Goal: Find specific page/section: Find specific page/section

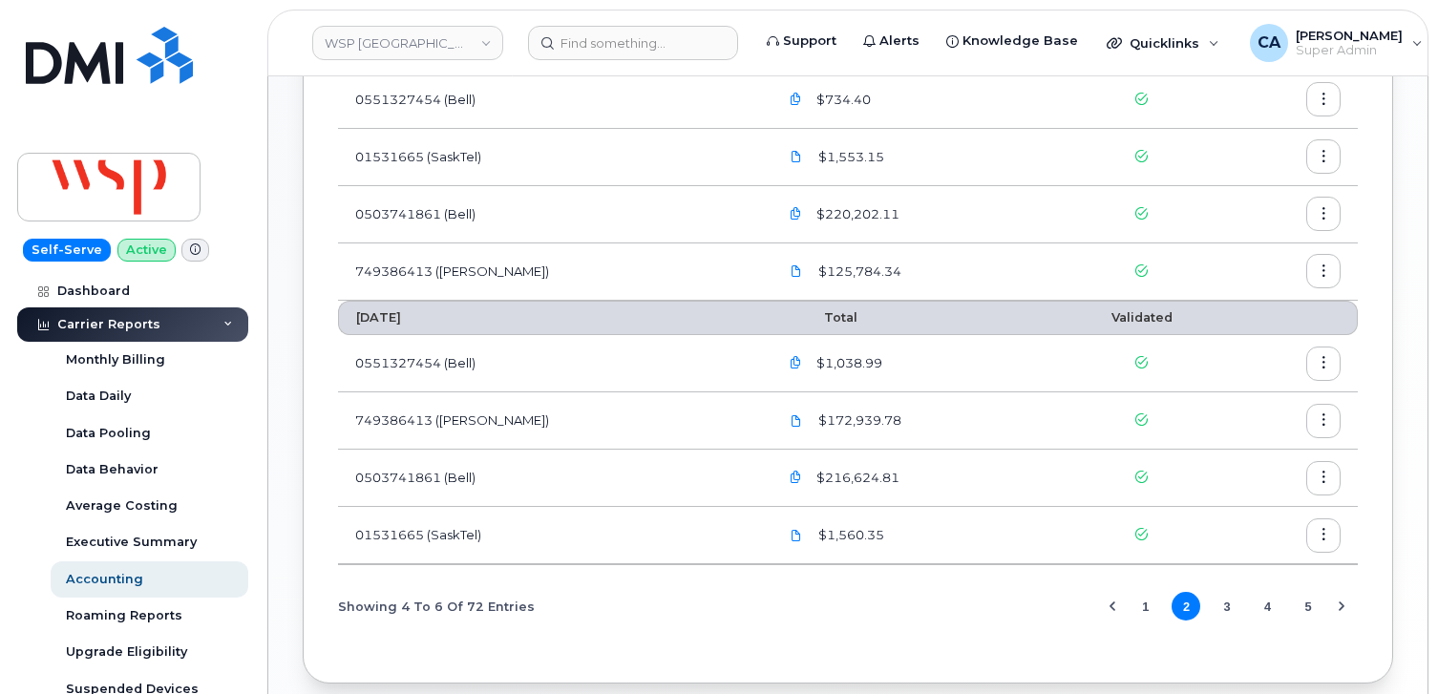
scroll to position [525, 0]
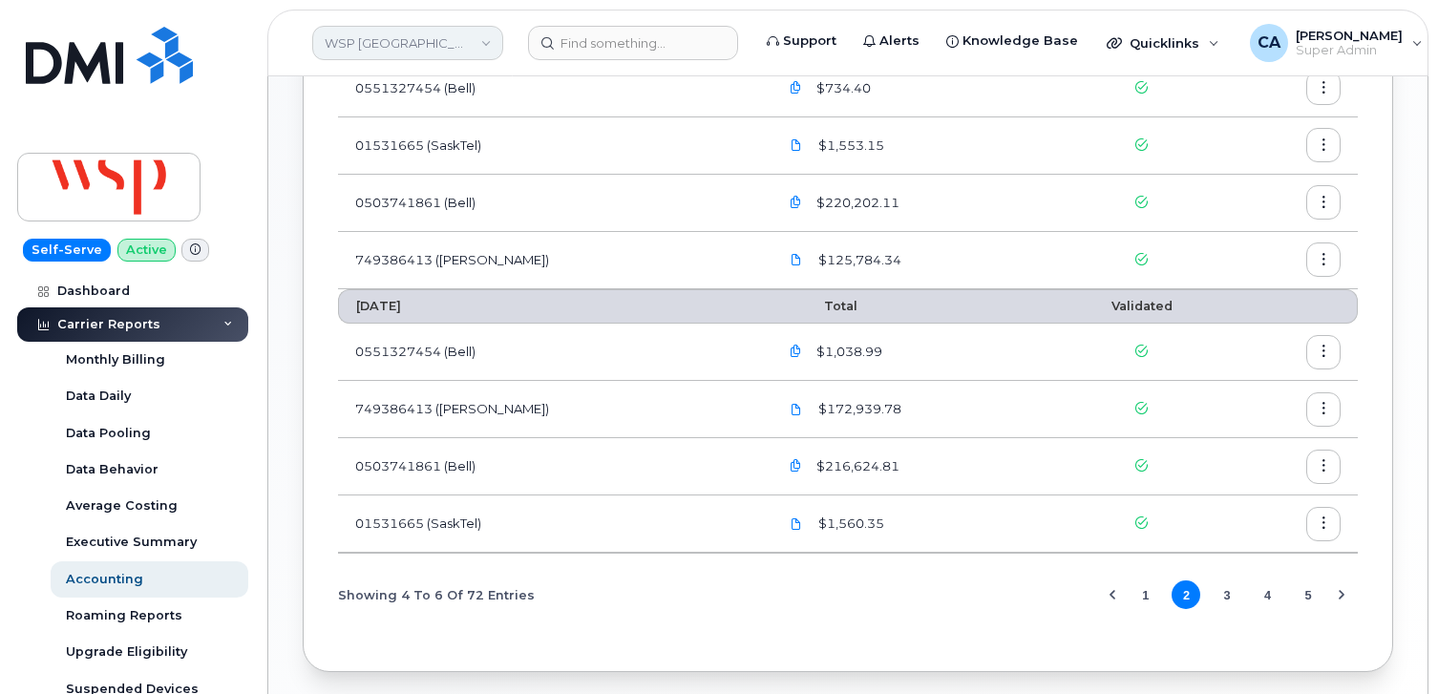
click at [370, 52] on link "WSP [GEOGRAPHIC_DATA]" at bounding box center [407, 43] width 191 height 34
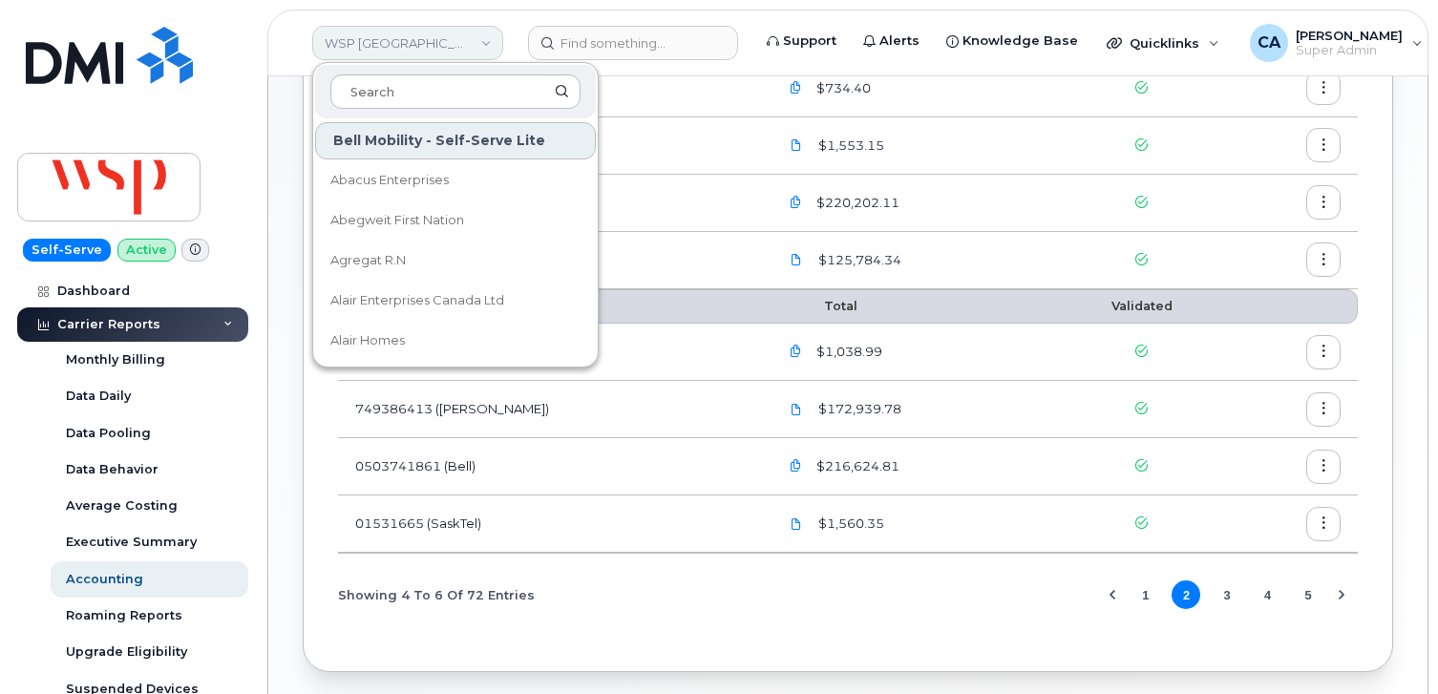
type input "e"
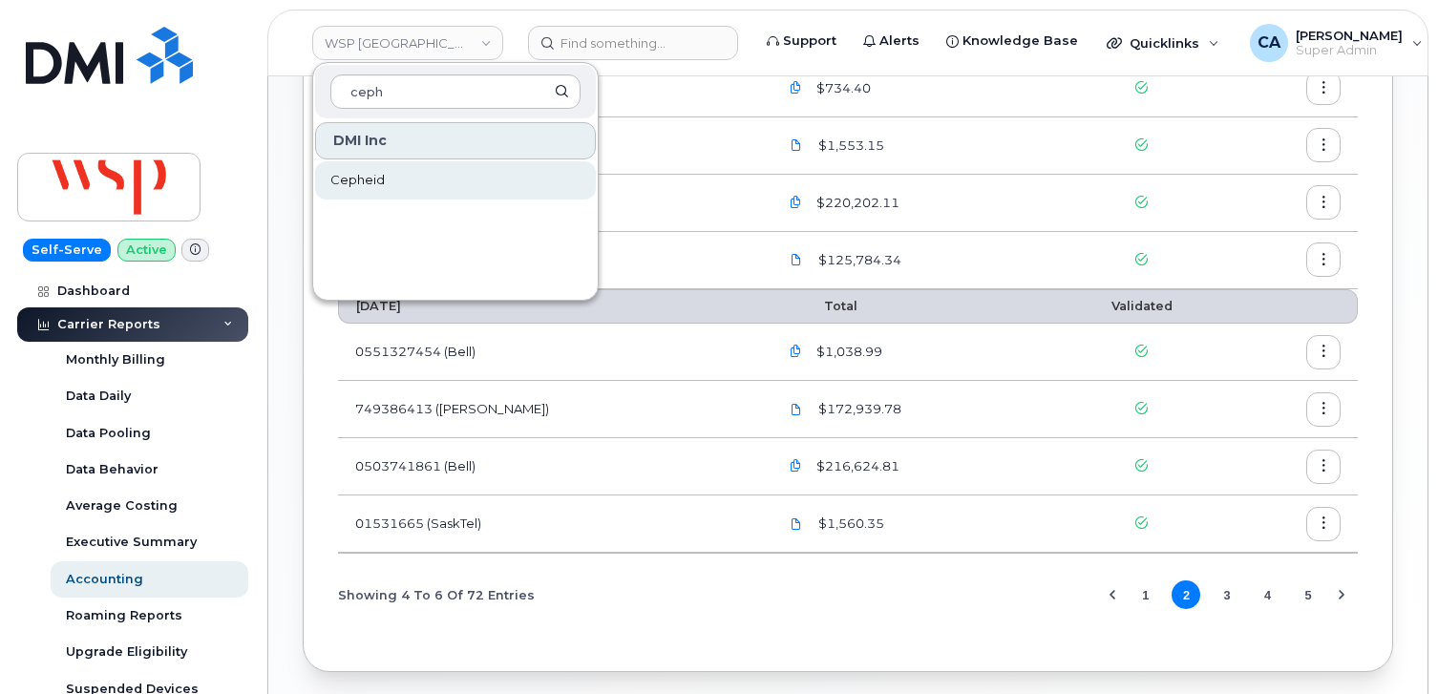
type input "ceph"
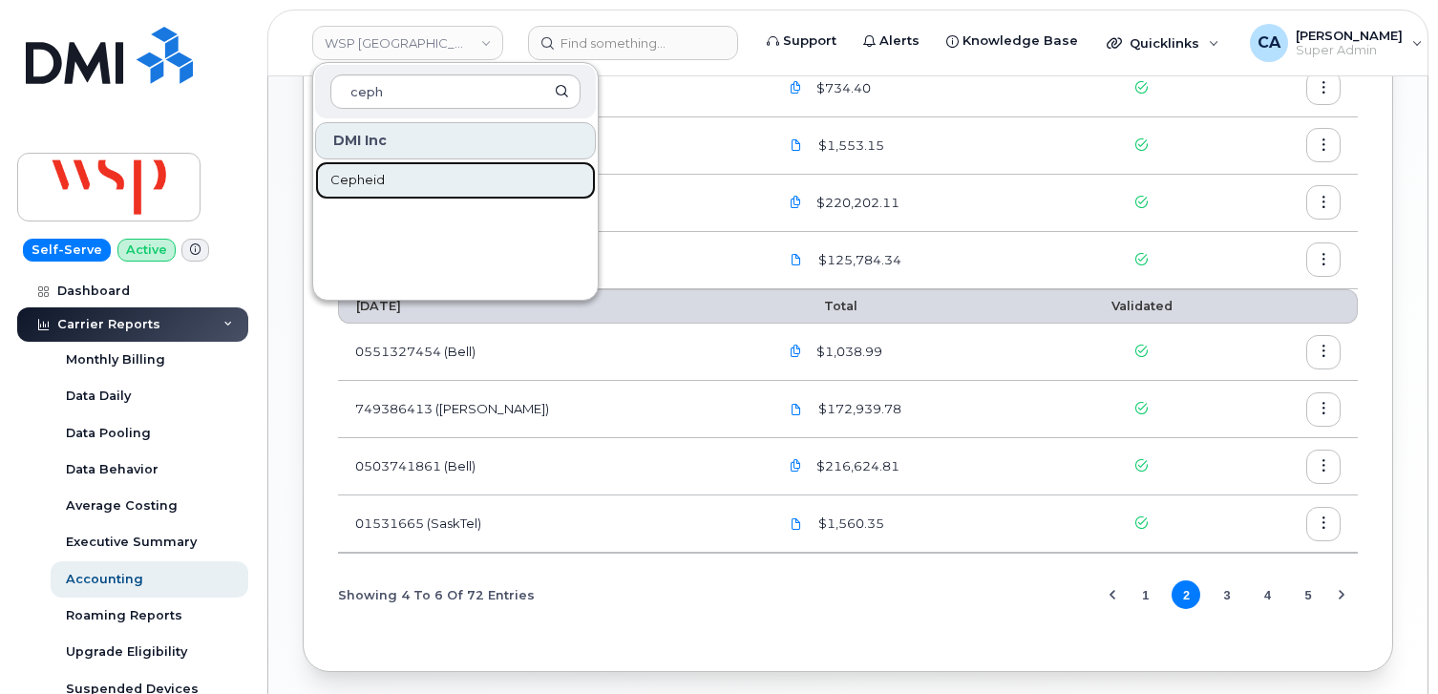
click at [372, 195] on link "Cepheid" at bounding box center [455, 180] width 281 height 38
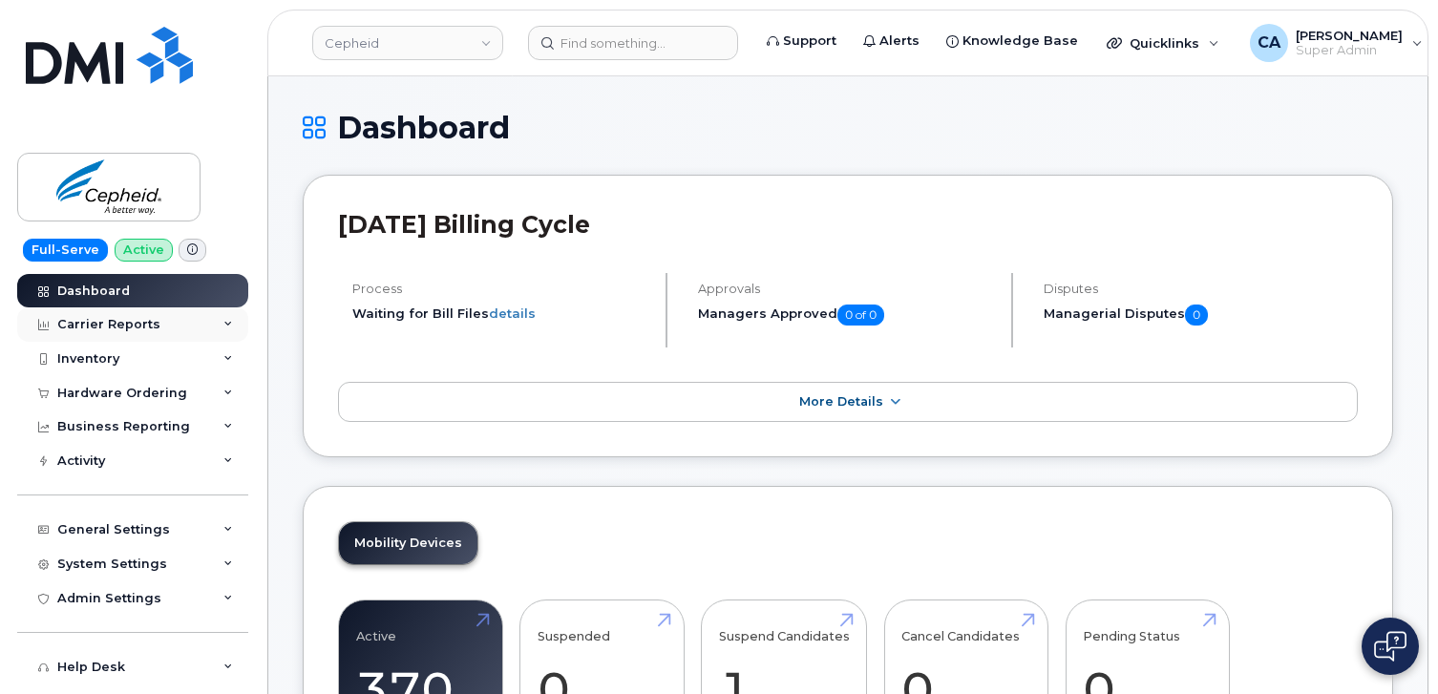
click at [121, 323] on div "Carrier Reports" at bounding box center [108, 324] width 103 height 15
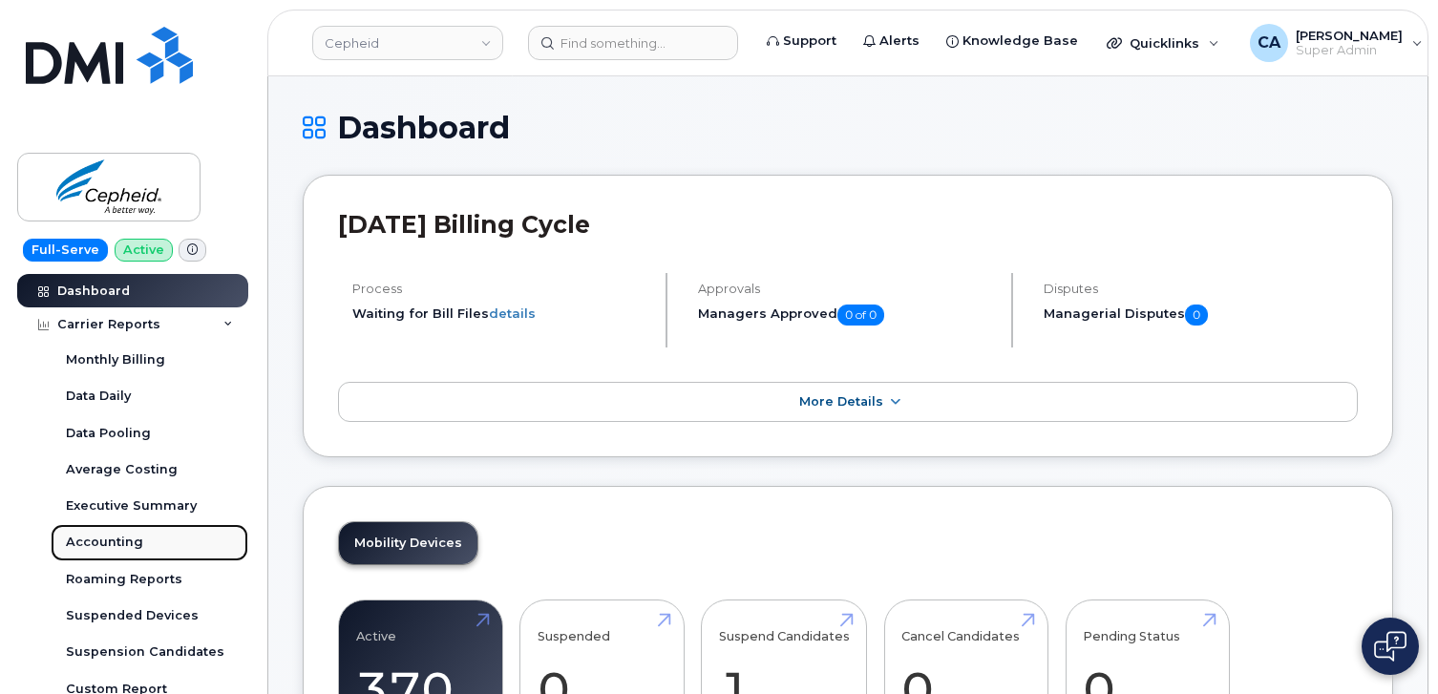
click at [117, 540] on div "Accounting" at bounding box center [104, 542] width 77 height 17
